Goal: Task Accomplishment & Management: Manage account settings

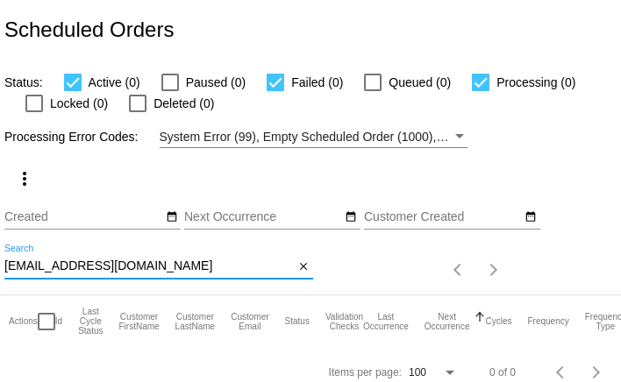
click at [82, 266] on input "debsgooden@gmail.com" at bounding box center [149, 267] width 290 height 14
paste input "anna.hogrefe123"
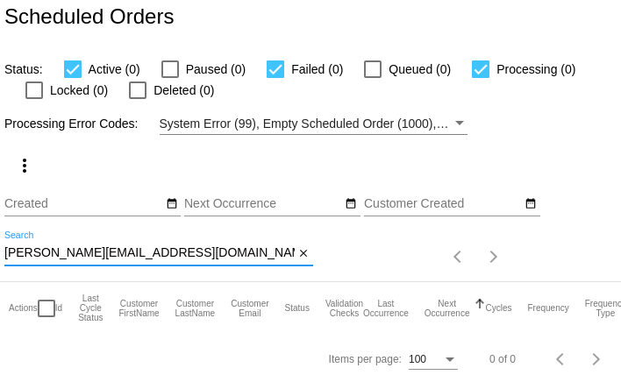
scroll to position [14, 0]
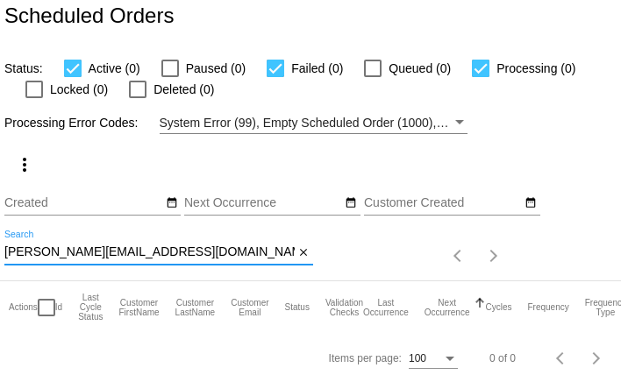
type input "anna.hogrefe123@gmail.com"
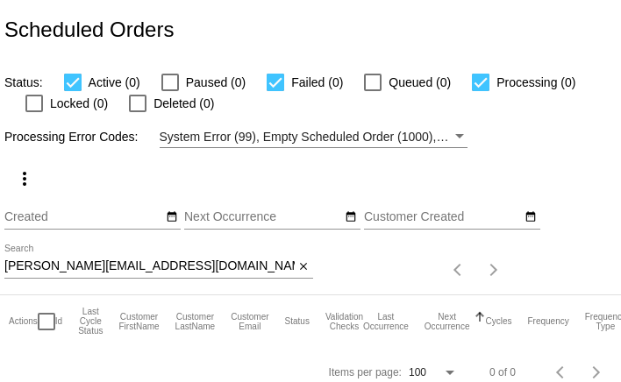
click at [47, 267] on input "anna.hogrefe123@gmail.com" at bounding box center [149, 267] width 290 height 14
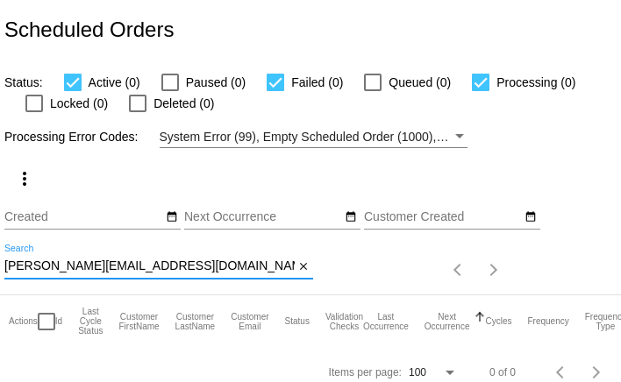
click at [47, 267] on input "anna.hogrefe123@gmail.com" at bounding box center [149, 267] width 290 height 14
paste input "hogrefe123@verizon.net"
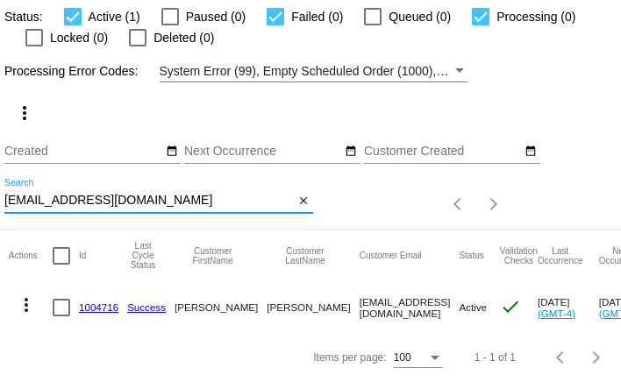
click at [168, 201] on input "hogrefe123@verizon.net" at bounding box center [149, 201] width 290 height 14
paste input "sarahwalter0127@gmail.com"
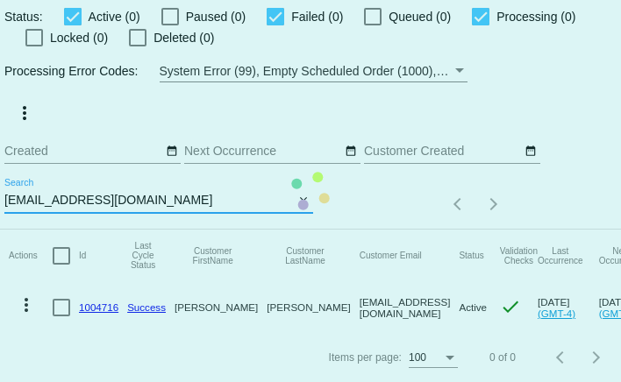
scroll to position [14, 0]
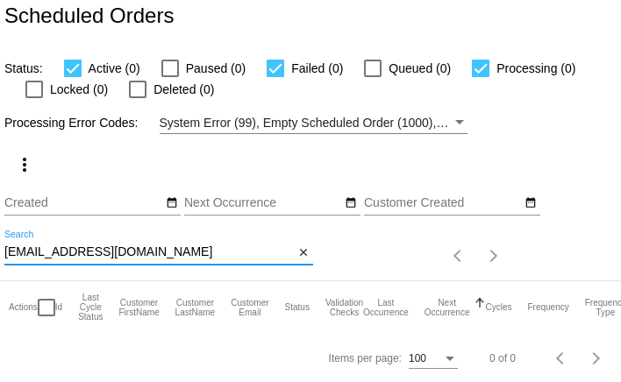
click at [162, 245] on div "sarahwalter0127@gmail.com Search" at bounding box center [149, 248] width 290 height 34
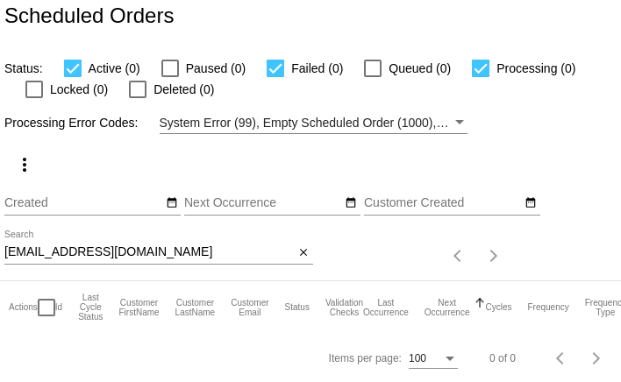
click at [162, 245] on div "sarahwalter0127@gmail.com Search" at bounding box center [149, 248] width 290 height 34
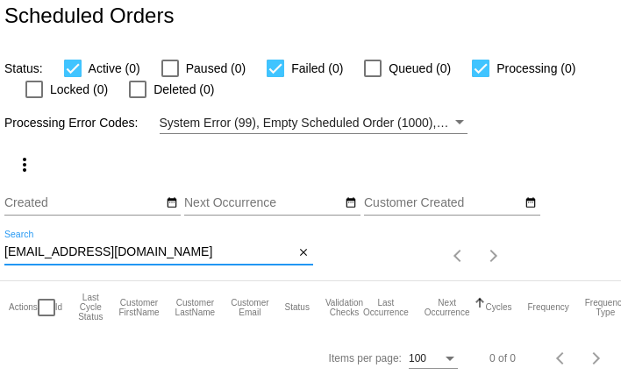
click at [165, 258] on input "sarahwalter0127@gmail.com" at bounding box center [149, 253] width 290 height 14
paste input "Suzanne Smith"
click at [232, 238] on div "Suzanne Smith Search" at bounding box center [149, 248] width 290 height 34
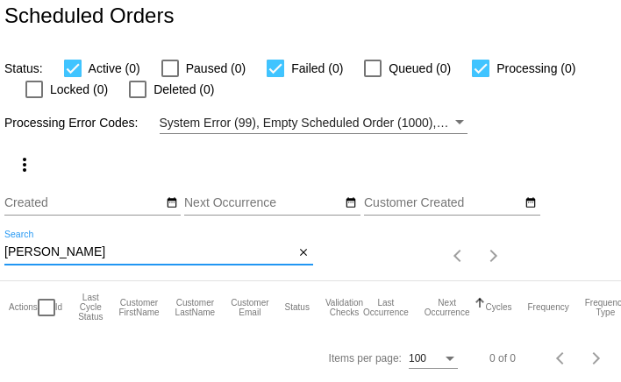
click at [232, 253] on input "Suzanne Smith" at bounding box center [149, 253] width 290 height 14
paste input "shopannas121@gmail.com"
type input "shopannas121@gmail.com"
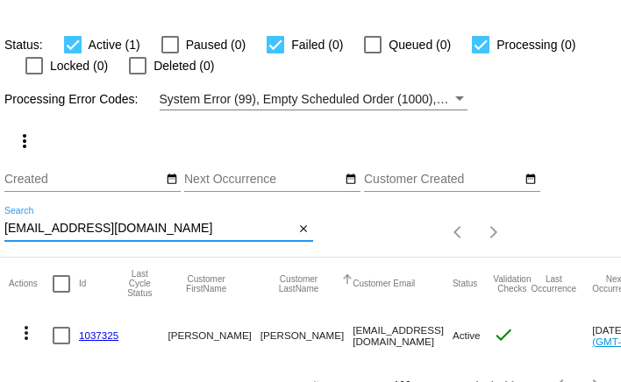
scroll to position [66, 0]
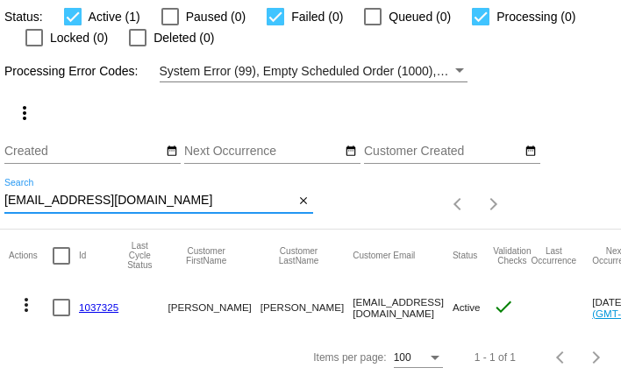
click at [28, 307] on mat-icon "more_vert" at bounding box center [26, 305] width 21 height 21
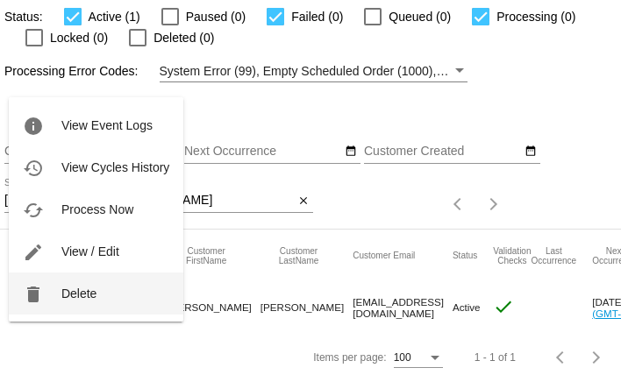
click at [48, 284] on button "delete Delete" at bounding box center [96, 294] width 175 height 42
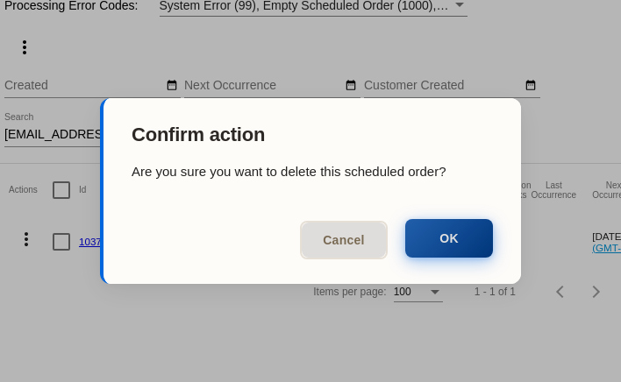
click at [418, 240] on button "OK" at bounding box center [449, 238] width 88 height 39
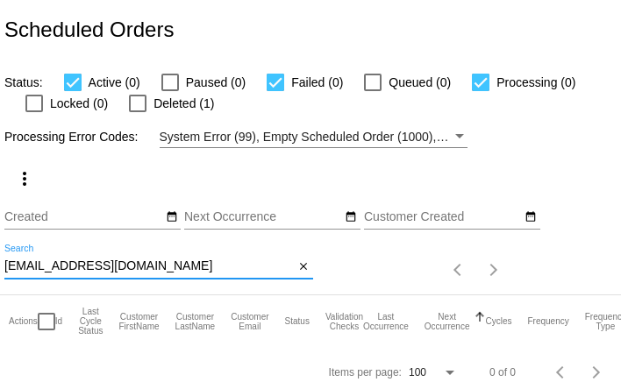
click at [125, 268] on input "shopannas121@gmail.com" at bounding box center [149, 267] width 290 height 14
paste input "faustphd@me"
click at [131, 269] on input "sfaustphd@me.com" at bounding box center [149, 267] width 290 height 14
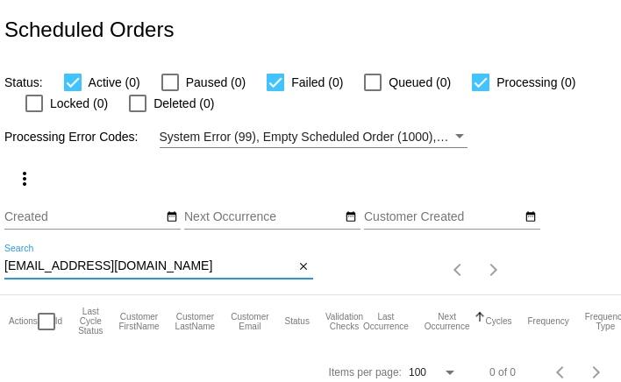
click at [131, 269] on input "sfaustphd@me.com" at bounding box center [149, 267] width 290 height 14
paste input "ac"
type input "sfaustphd@mac.com"
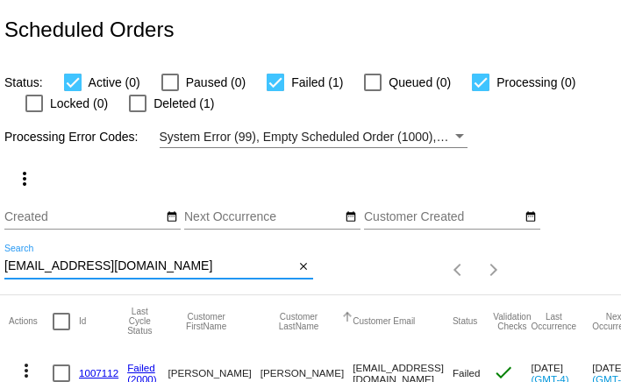
scroll to position [66, 0]
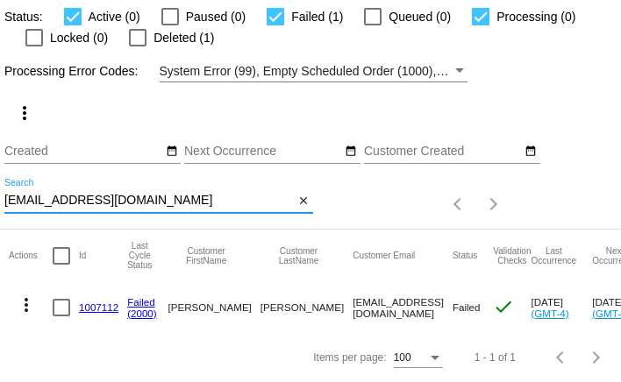
click at [105, 306] on link "1007112" at bounding box center [98, 307] width 39 height 11
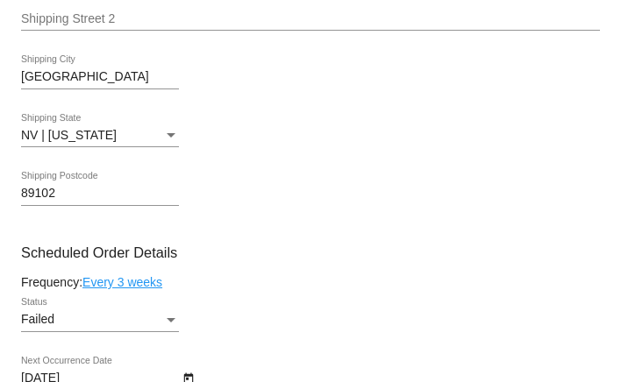
scroll to position [985, 0]
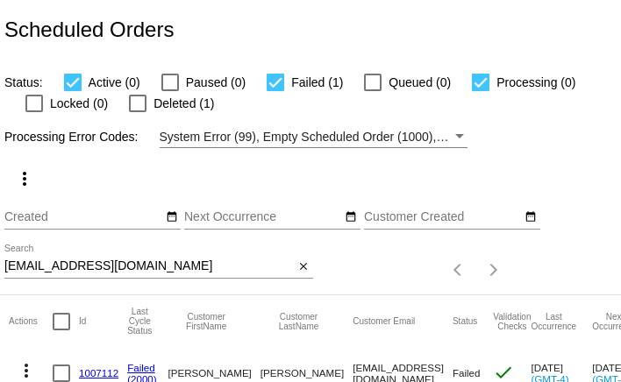
click at [143, 268] on input "sfaustphd@mac.com" at bounding box center [149, 267] width 290 height 14
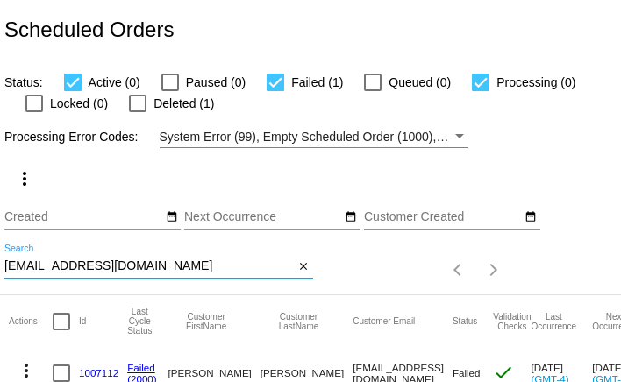
click at [143, 268] on input "sfaustphd@mac.com" at bounding box center [149, 267] width 290 height 14
paste input "mojean49@gmail"
type input "[EMAIL_ADDRESS][DOMAIN_NAME]"
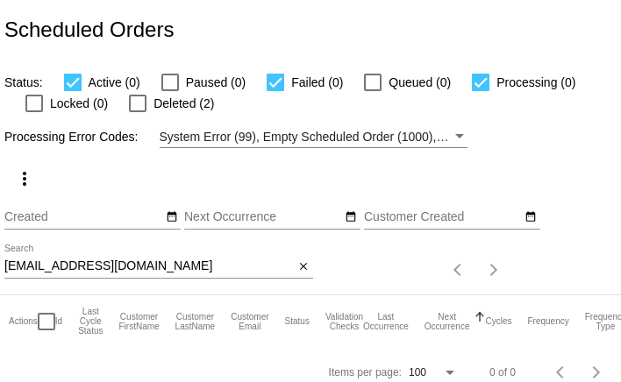
click at [137, 107] on div at bounding box center [138, 104] width 18 height 18
click at [137, 112] on input "Deleted (2)" at bounding box center [137, 112] width 1 height 1
checkbox input "true"
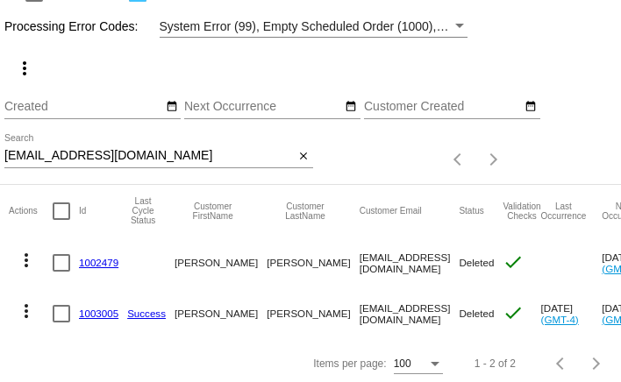
scroll to position [116, 0]
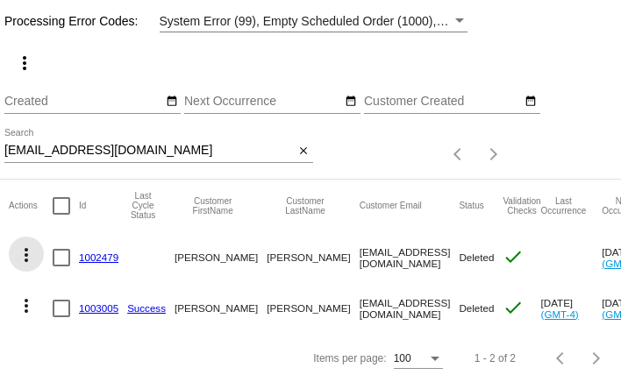
click at [26, 257] on mat-icon "more_vert" at bounding box center [26, 255] width 21 height 21
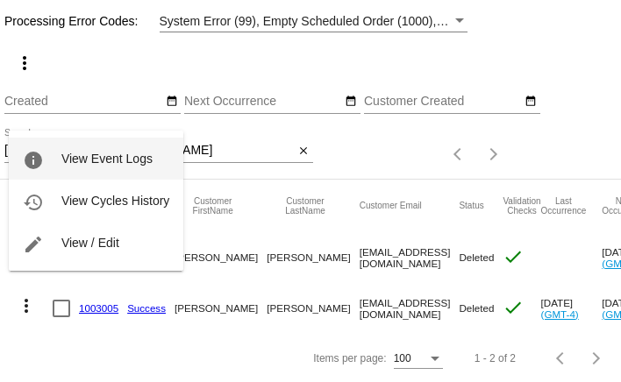
click at [62, 166] on button "info View Event Logs" at bounding box center [96, 159] width 175 height 42
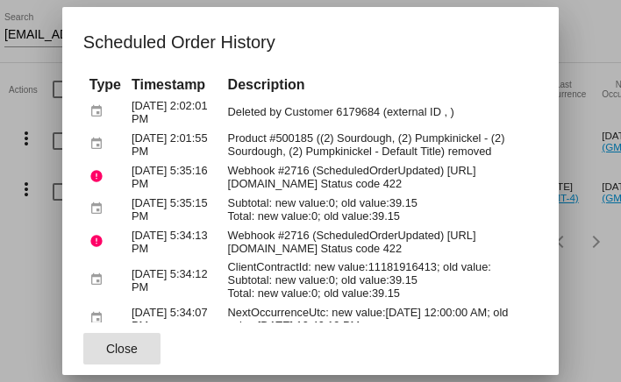
click at [43, 155] on div at bounding box center [310, 191] width 621 height 382
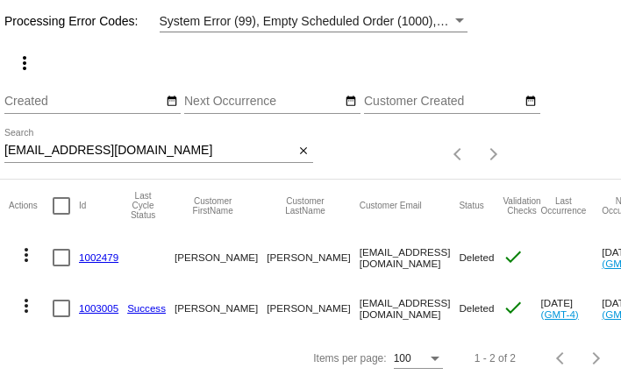
click at [20, 192] on mat-header-cell "Actions" at bounding box center [31, 206] width 44 height 53
click at [29, 303] on mat-icon "more_vert" at bounding box center [26, 306] width 21 height 21
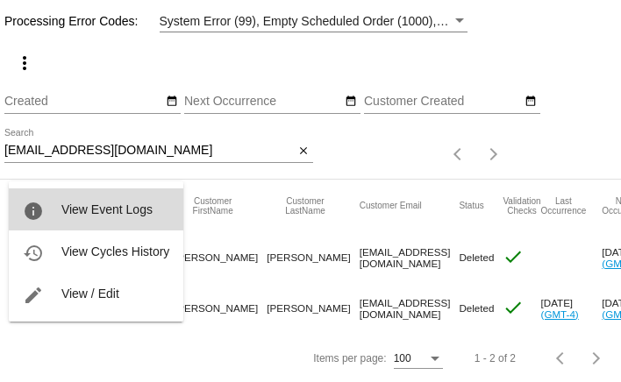
click at [59, 220] on button "info View Event Logs" at bounding box center [96, 210] width 175 height 42
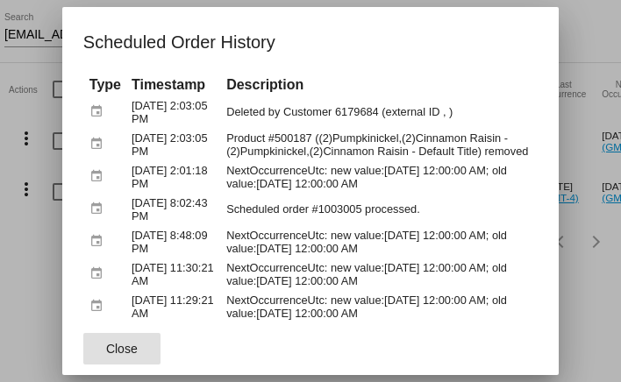
click at [36, 264] on div at bounding box center [310, 191] width 621 height 382
